Goal: Use online tool/utility: Utilize a website feature to perform a specific function

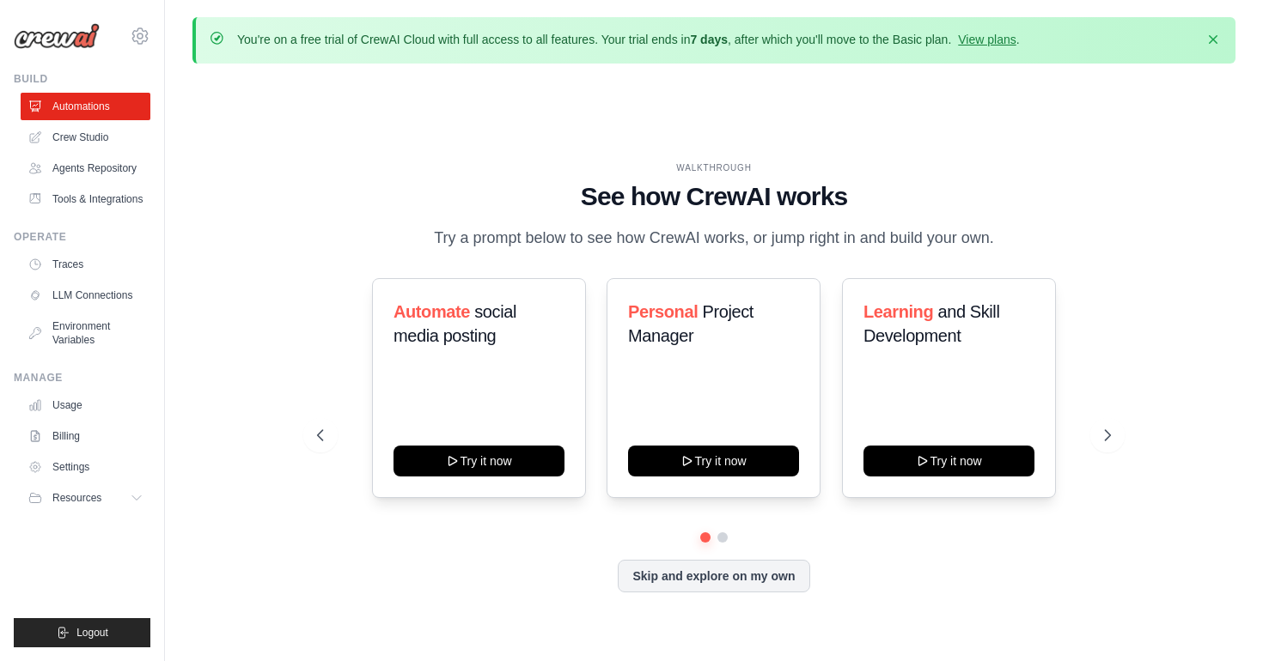
scroll to position [12, 0]
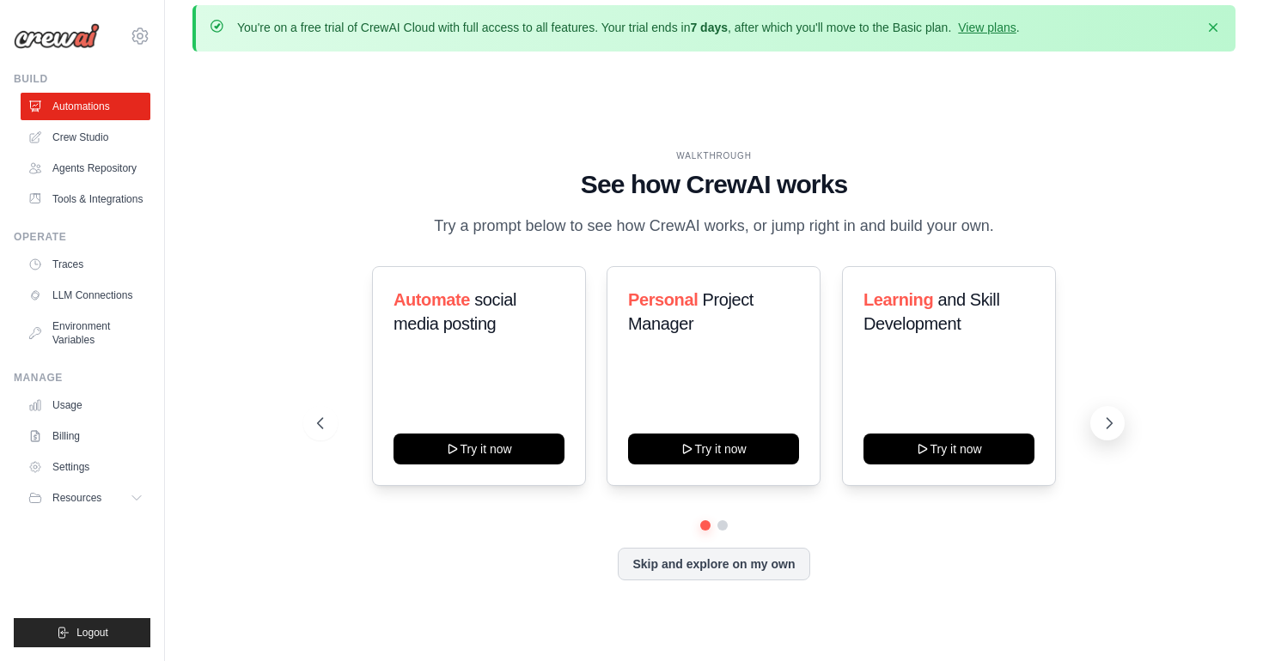
click at [1108, 417] on icon at bounding box center [1108, 423] width 17 height 17
click at [322, 423] on icon at bounding box center [318, 423] width 17 height 17
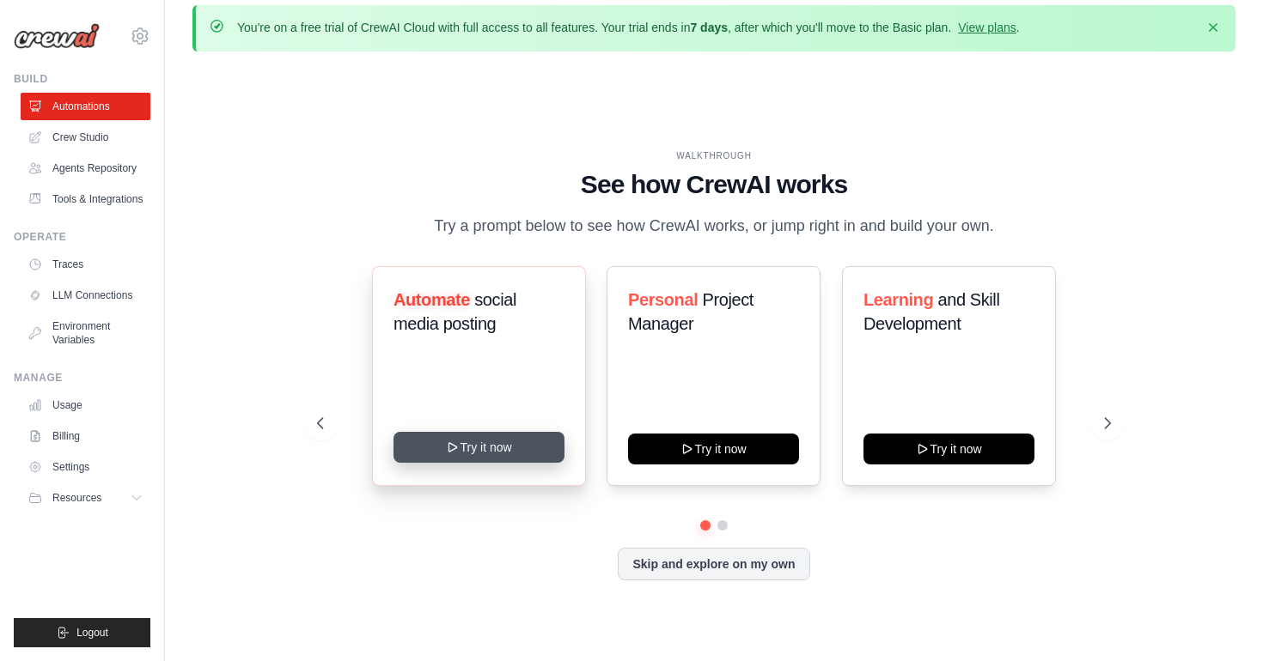
click at [511, 451] on button "Try it now" at bounding box center [478, 447] width 171 height 31
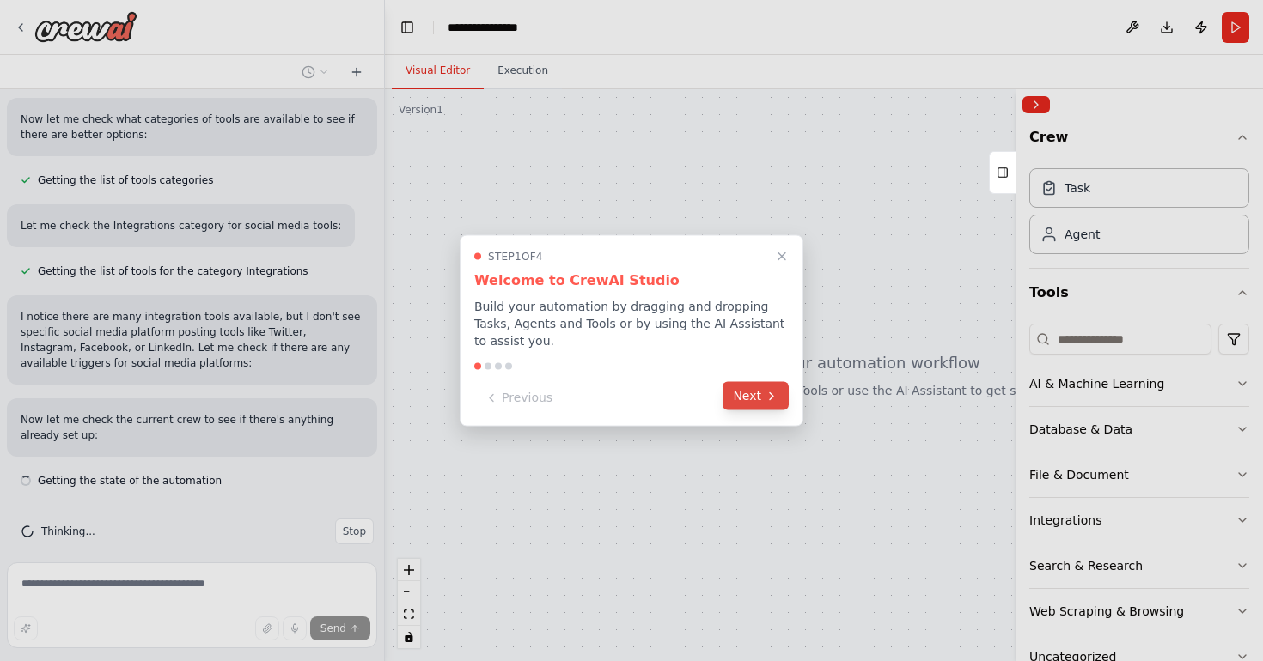
scroll to position [634, 0]
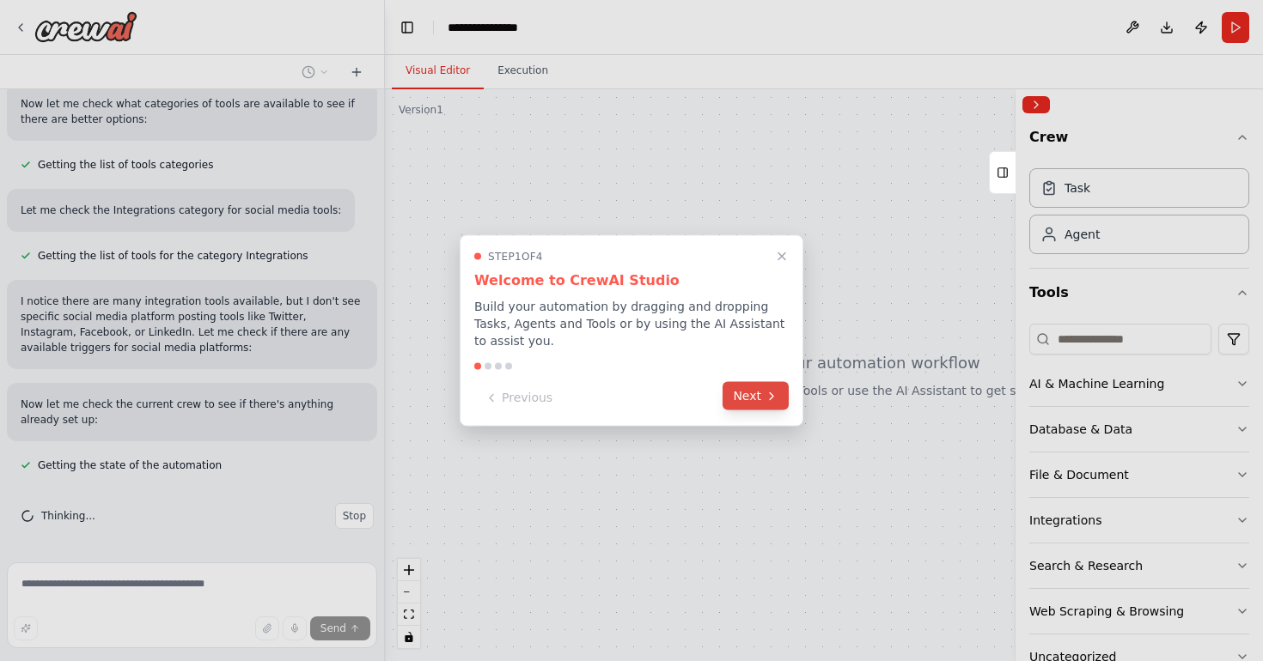
click at [758, 391] on button "Next" at bounding box center [755, 396] width 66 height 28
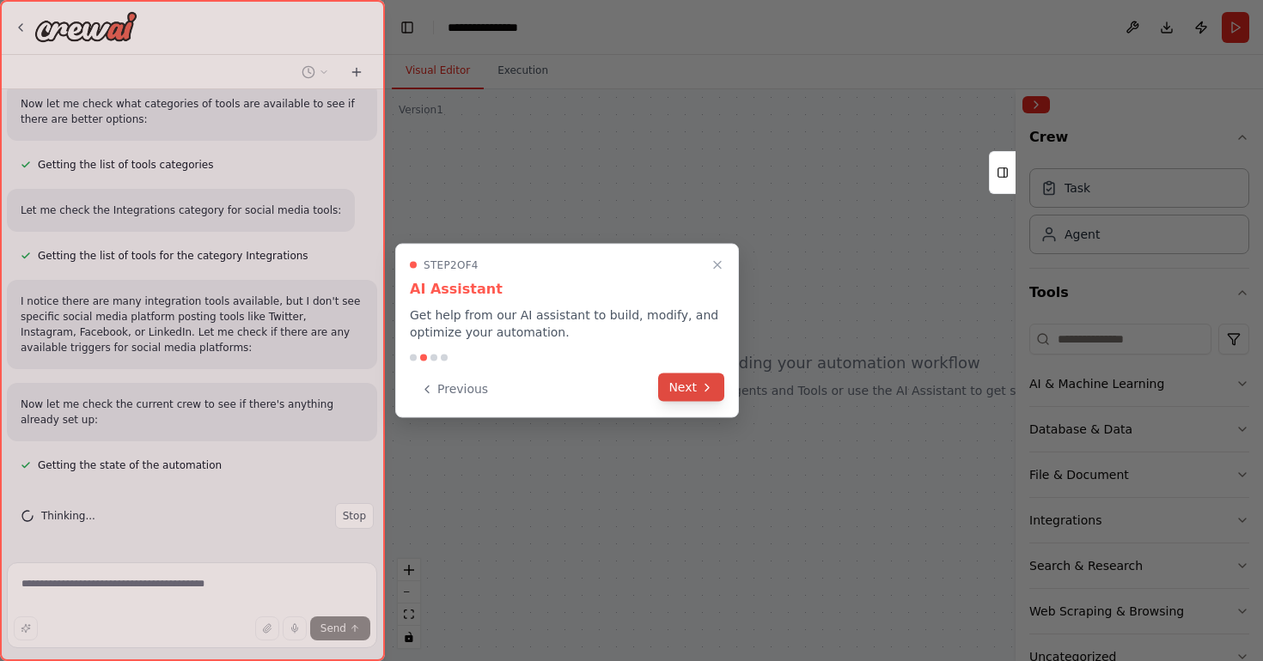
click at [692, 380] on button "Next" at bounding box center [691, 388] width 66 height 28
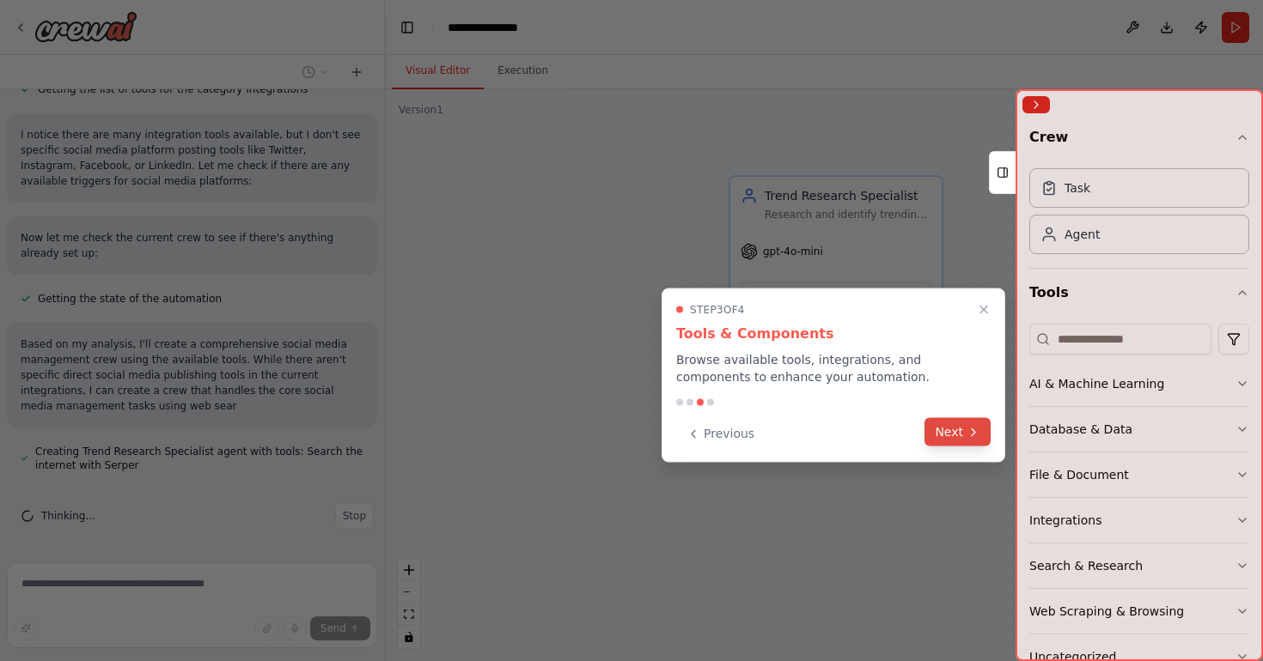
click at [953, 434] on button "Next" at bounding box center [957, 432] width 66 height 28
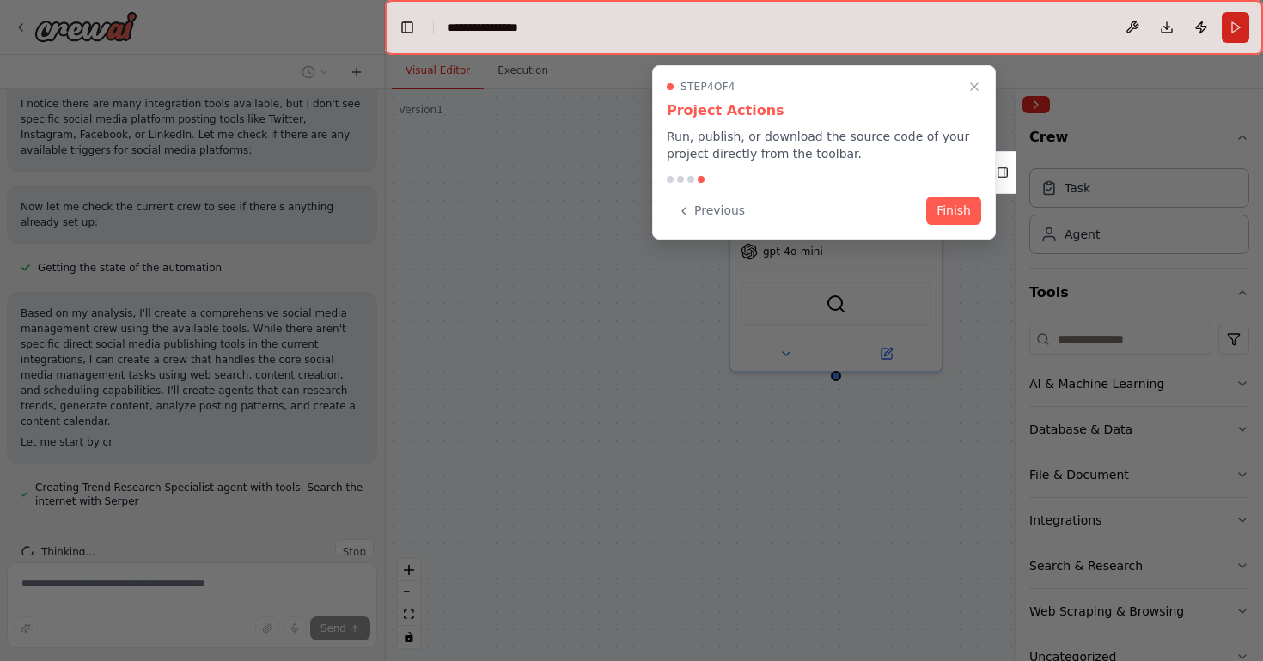
scroll to position [852, 0]
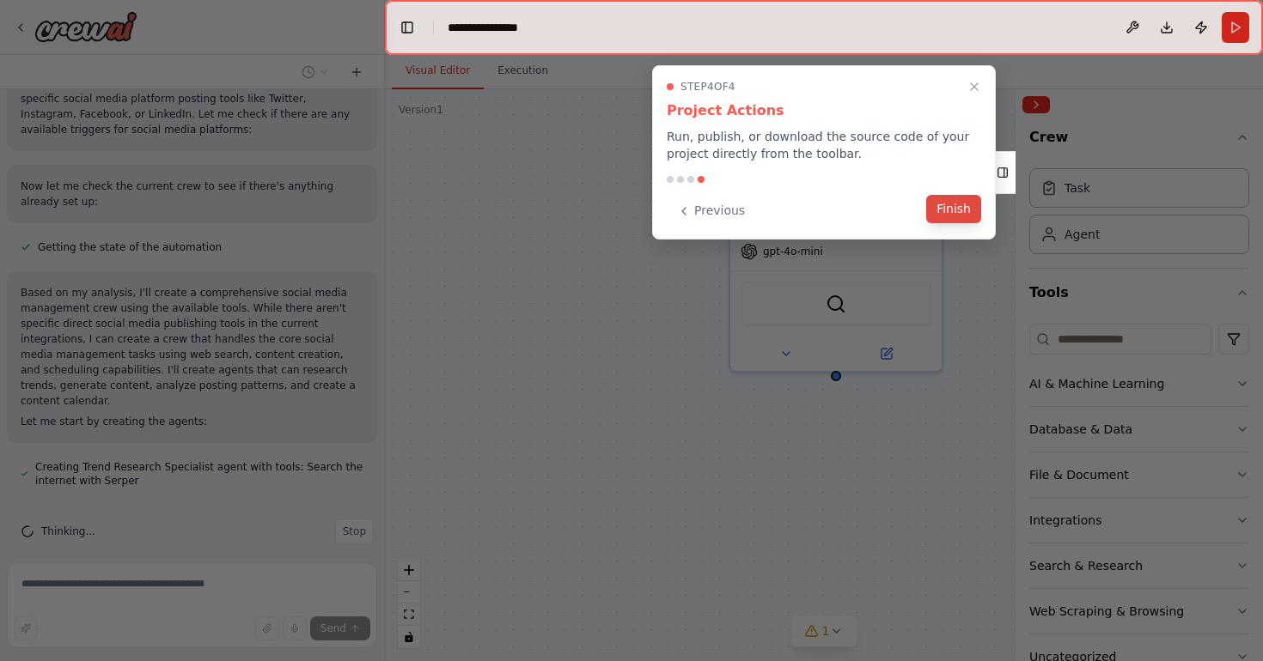
click at [955, 211] on button "Finish" at bounding box center [953, 209] width 55 height 28
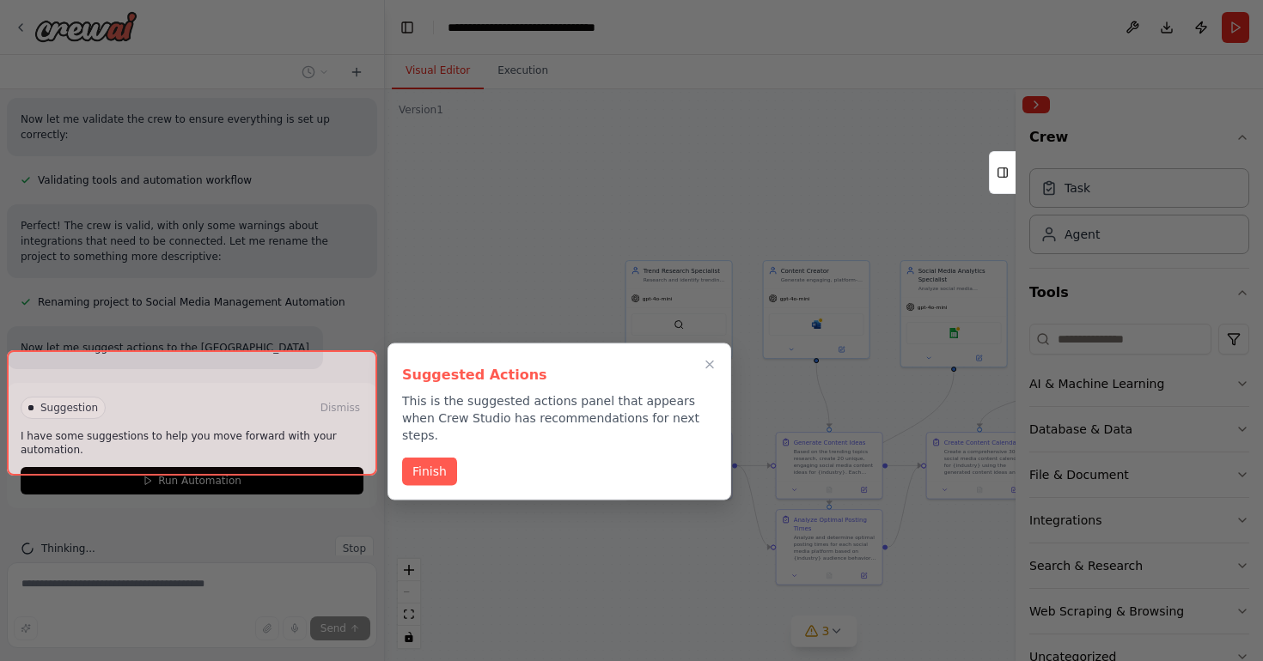
scroll to position [1735, 0]
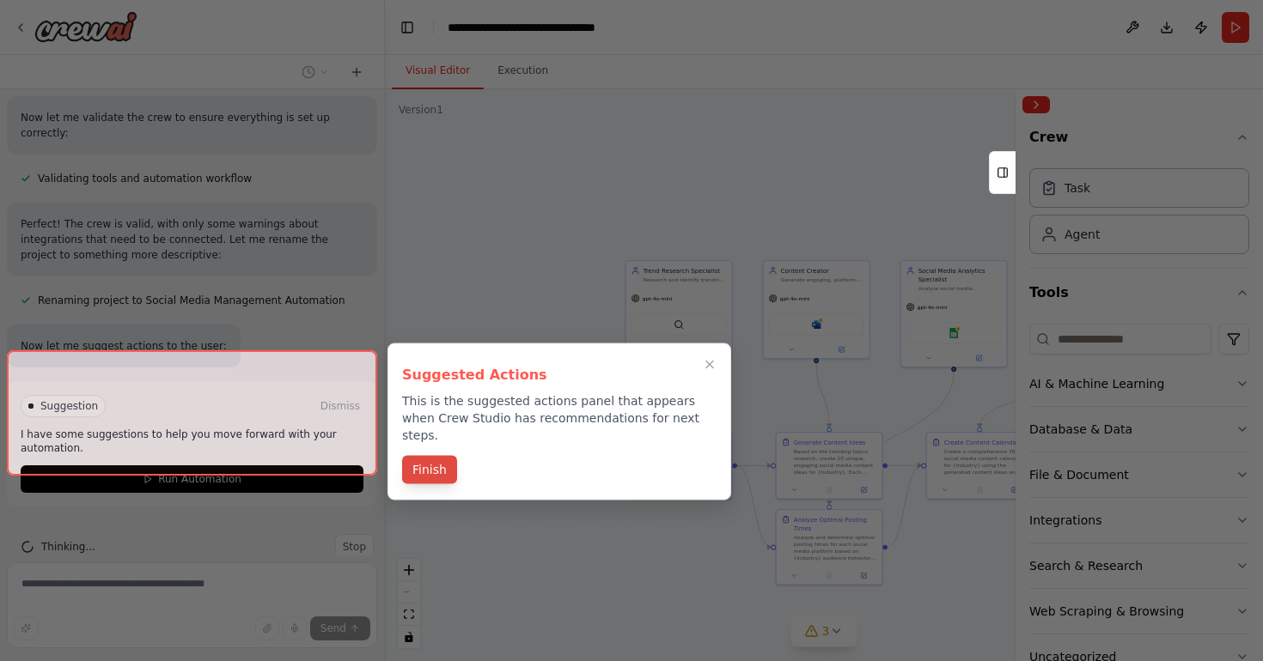
click at [429, 456] on button "Finish" at bounding box center [429, 470] width 55 height 28
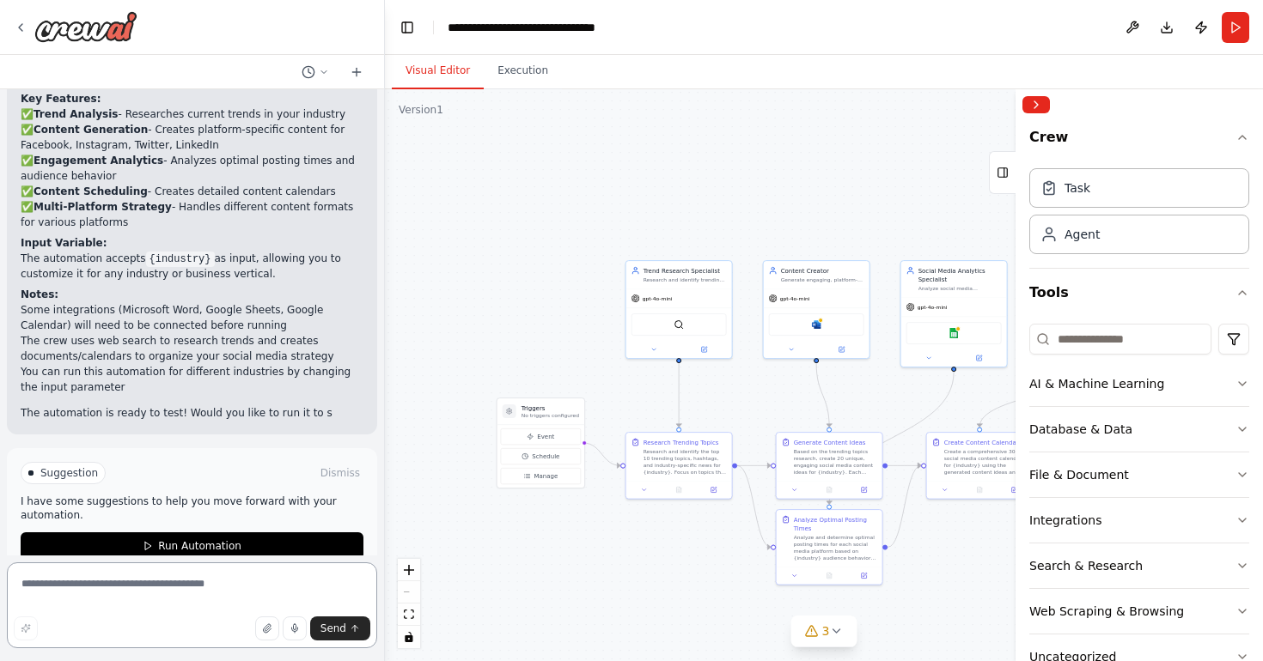
scroll to position [2369, 0]
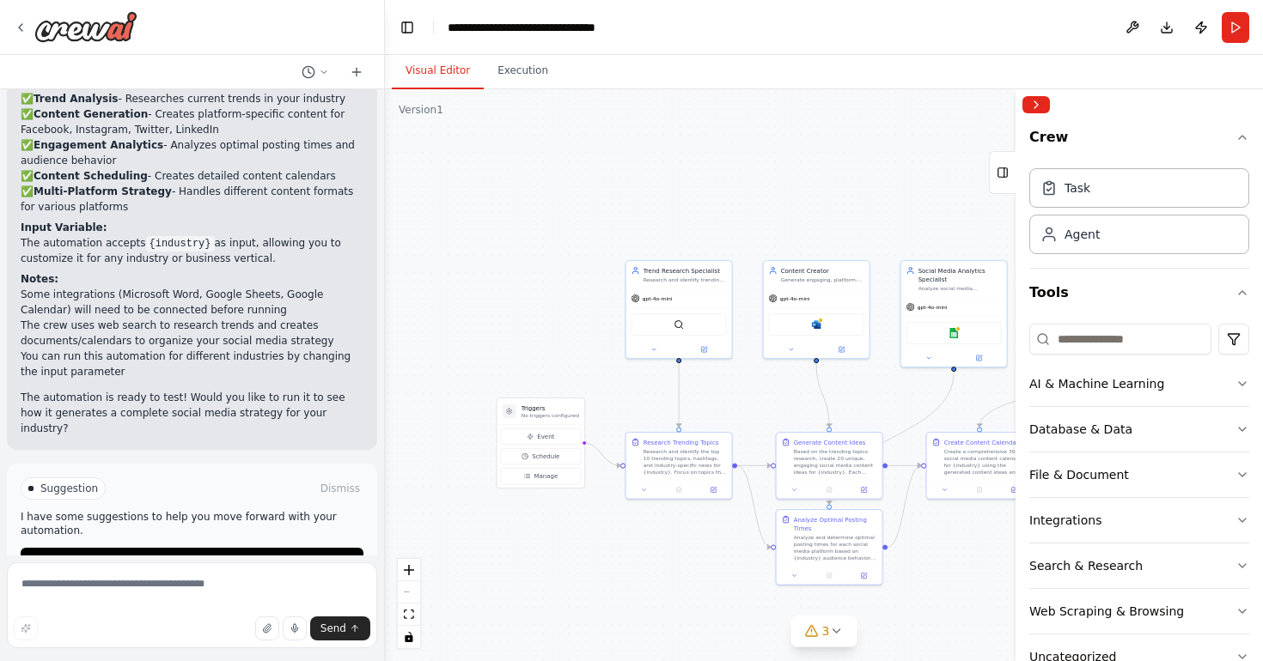
click at [171, 236] on code "{industry}" at bounding box center [180, 243] width 69 height 15
click at [250, 548] on button "Run Automation" at bounding box center [192, 561] width 343 height 27
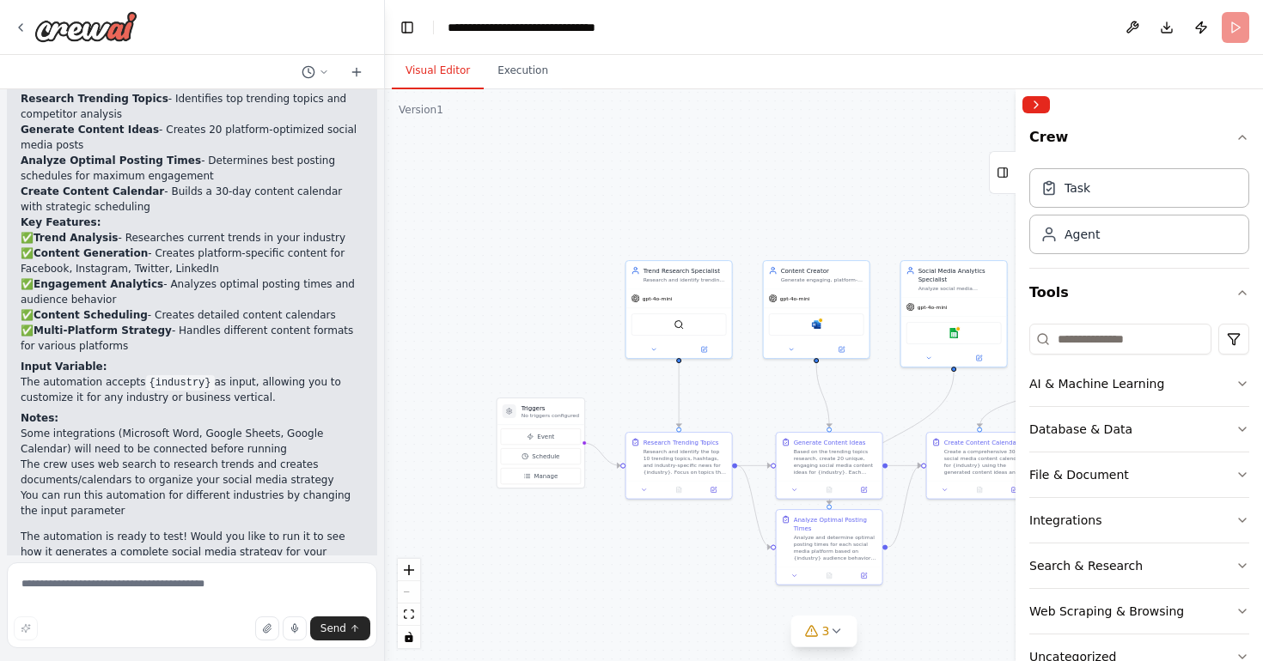
scroll to position [0, 0]
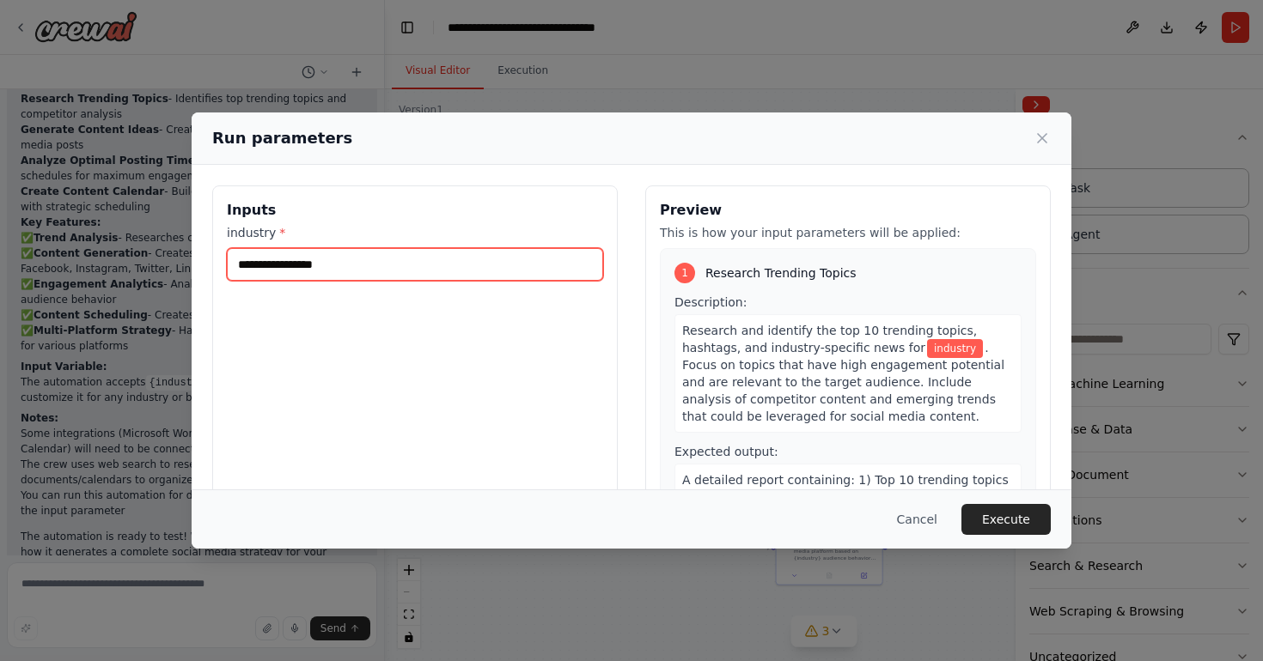
click at [344, 271] on input "industry *" at bounding box center [415, 264] width 376 height 33
type input "*******"
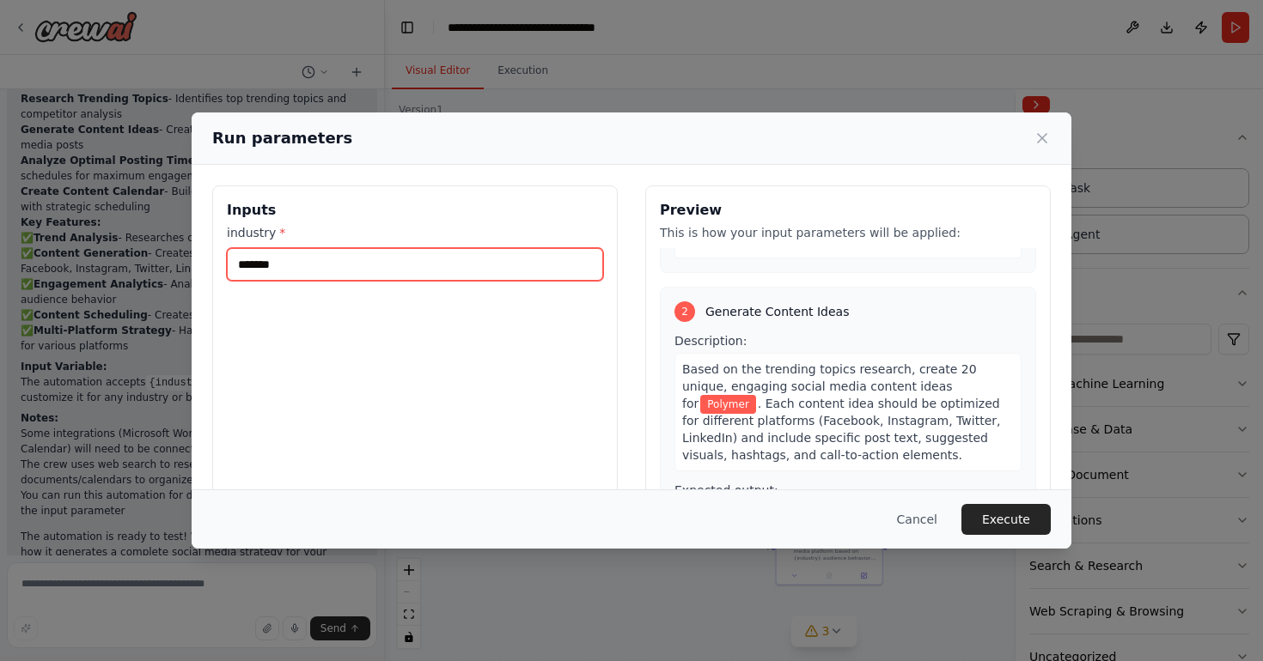
scroll to position [309, 0]
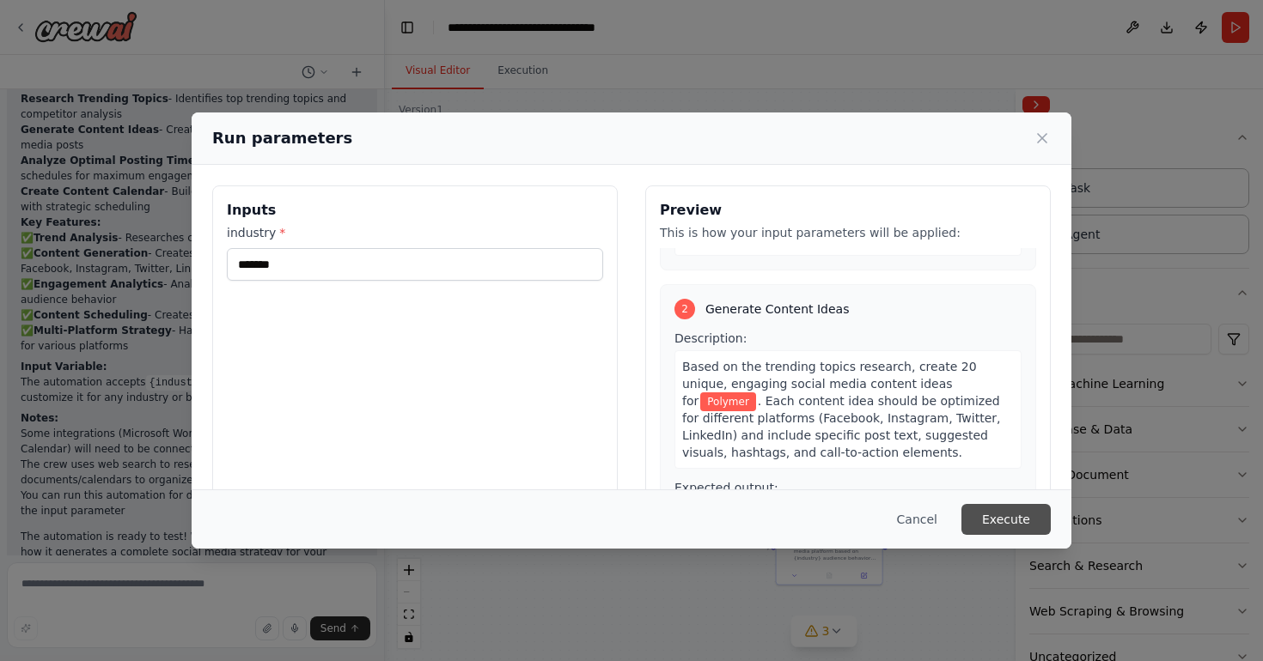
click at [989, 515] on button "Execute" at bounding box center [1005, 519] width 89 height 31
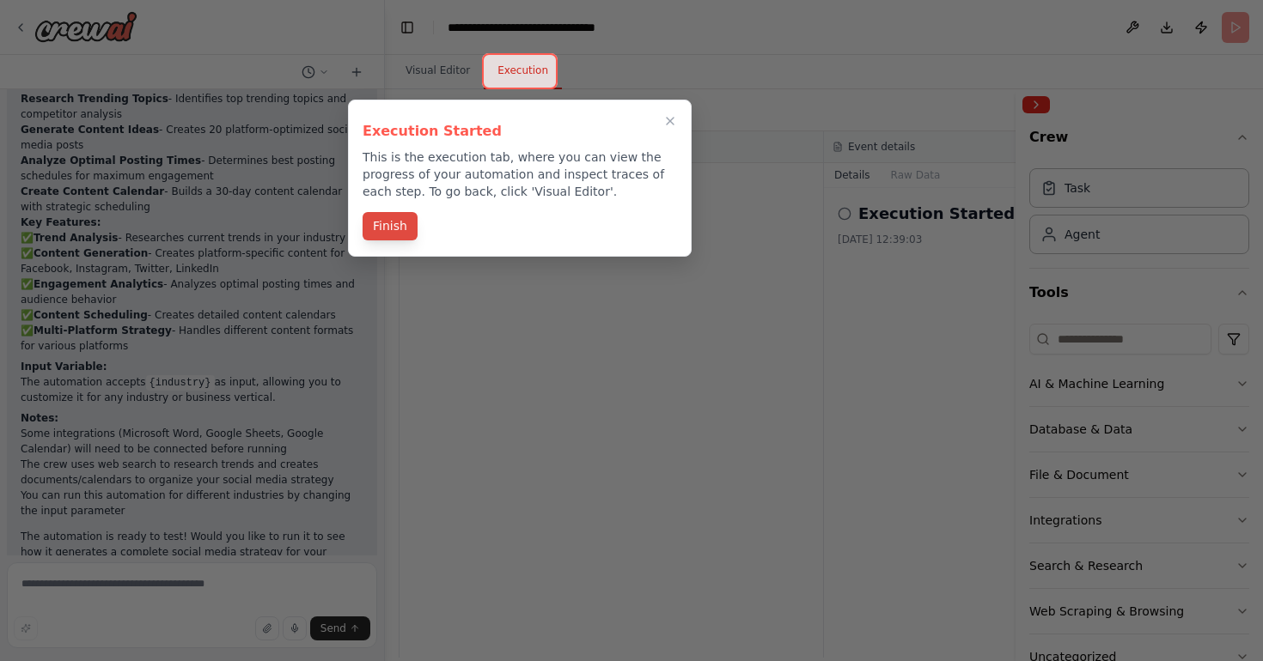
click at [402, 224] on button "Finish" at bounding box center [389, 226] width 55 height 28
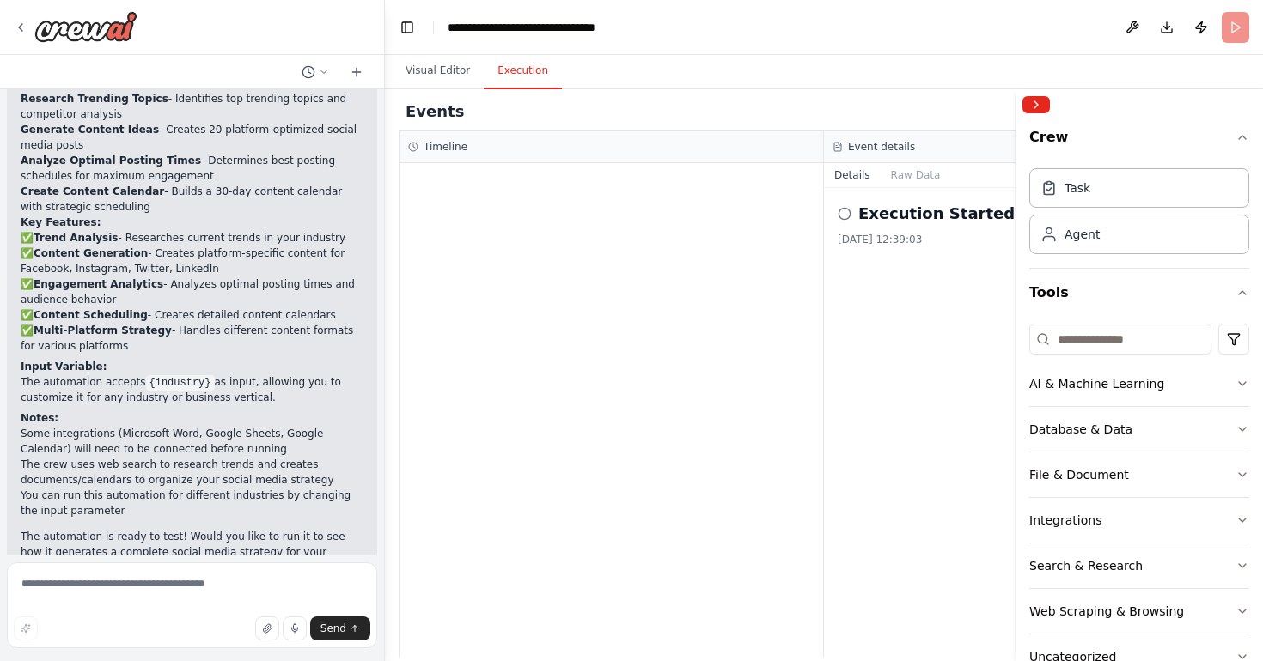
scroll to position [0, 0]
click at [515, 73] on button "Execution" at bounding box center [523, 71] width 78 height 36
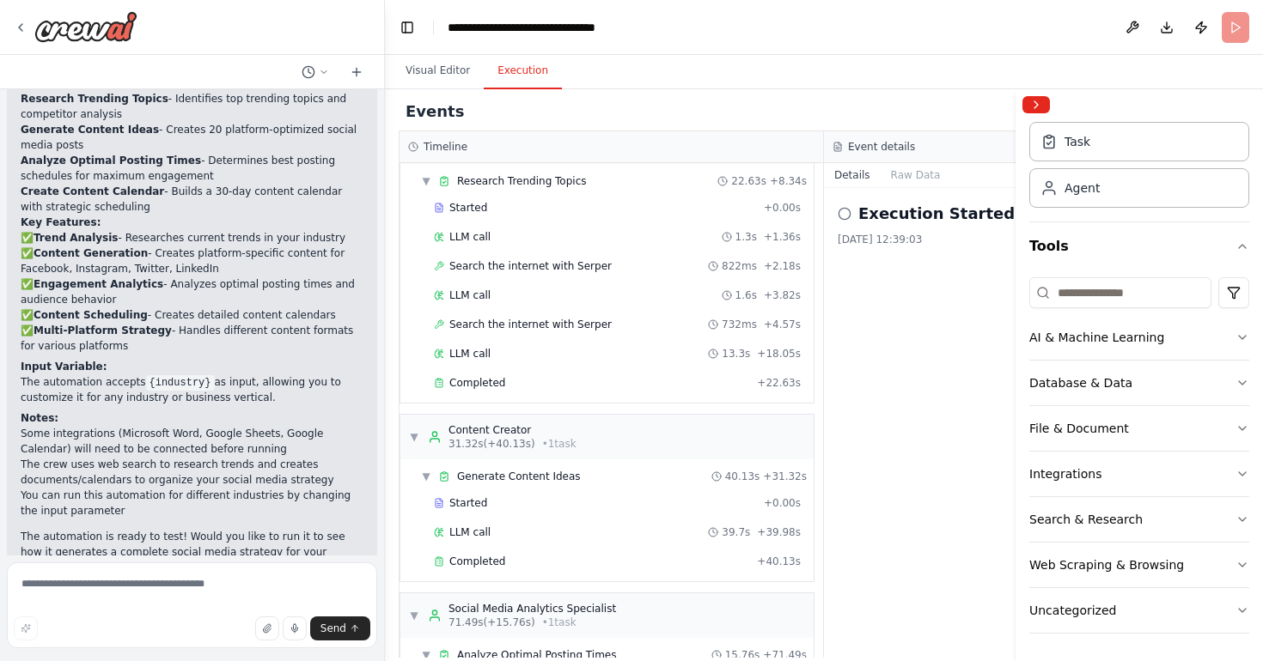
scroll to position [2369, 0]
